Goal: Find specific page/section: Find specific page/section

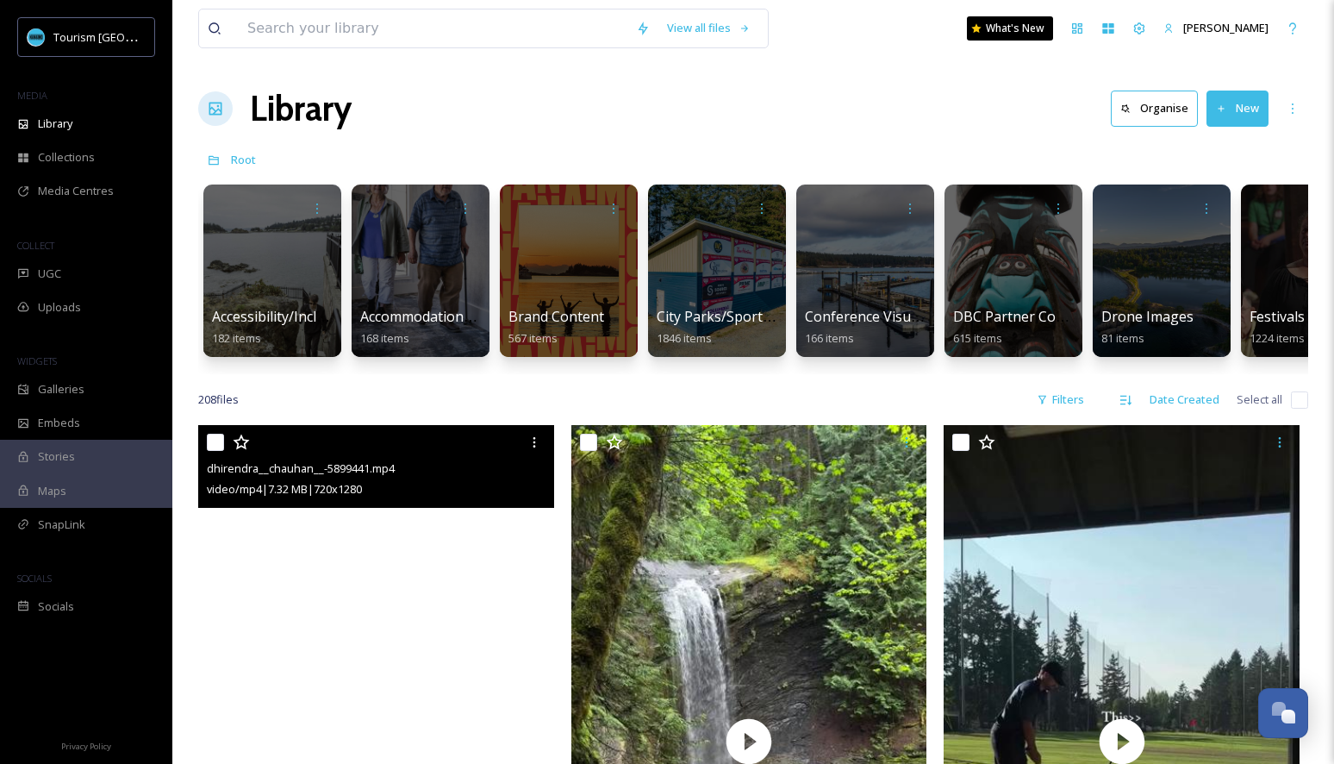
scroll to position [328, 0]
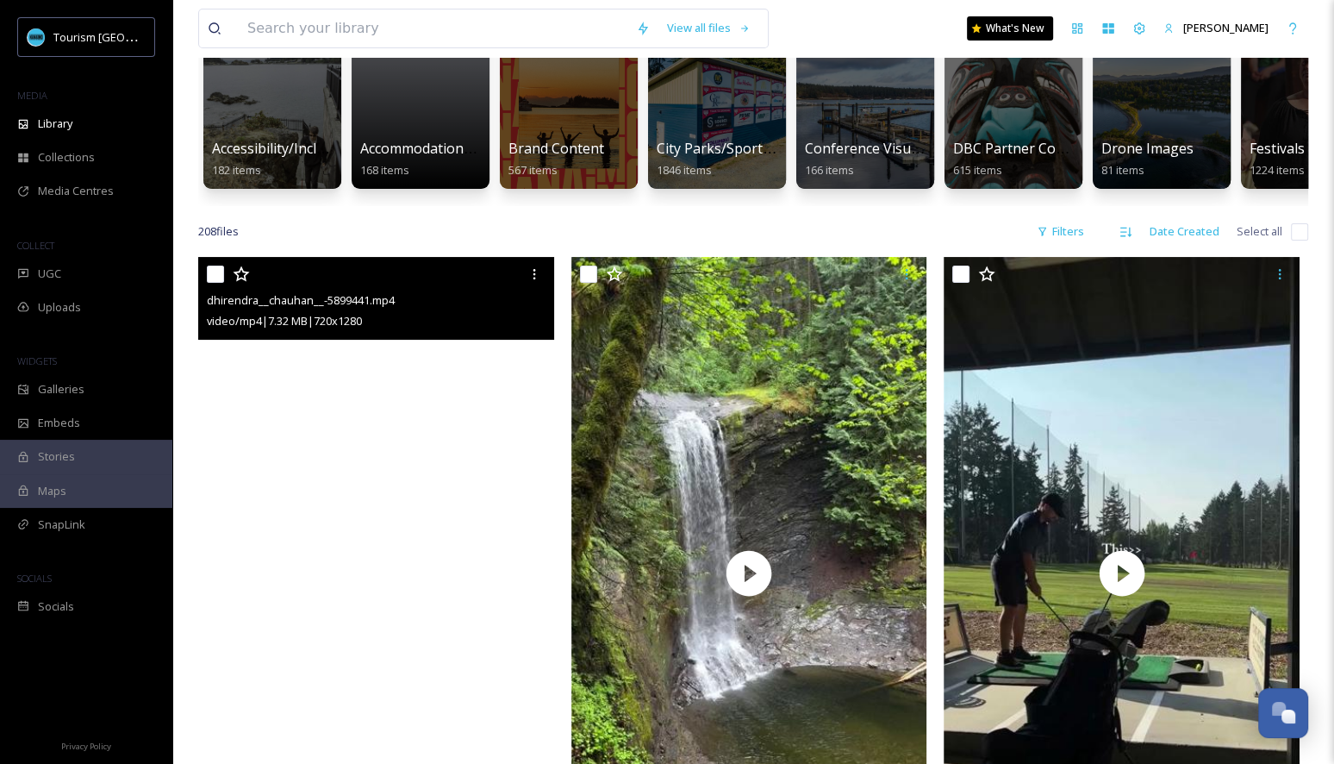
scroll to position [230, 0]
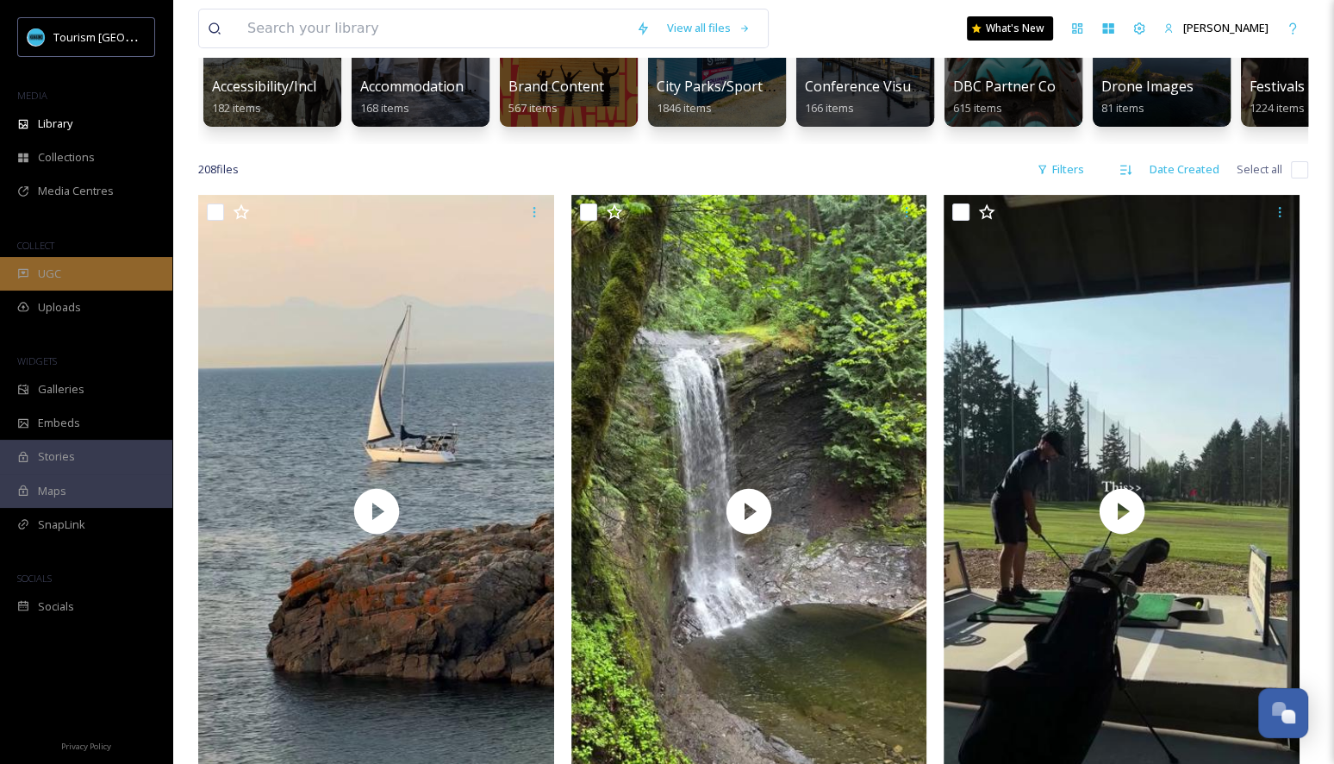
click at [100, 270] on div "UGC" at bounding box center [86, 274] width 172 height 34
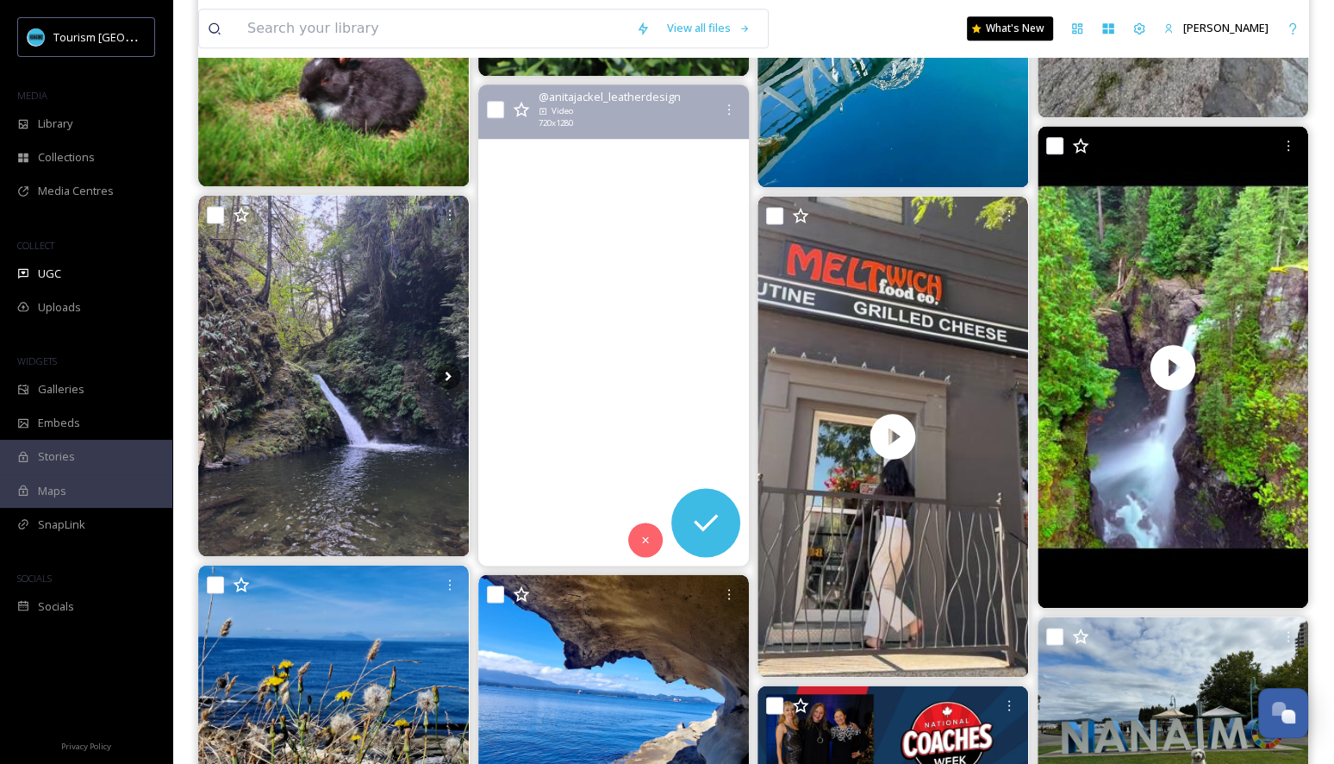
scroll to position [2056, 0]
